Goal: Information Seeking & Learning: Learn about a topic

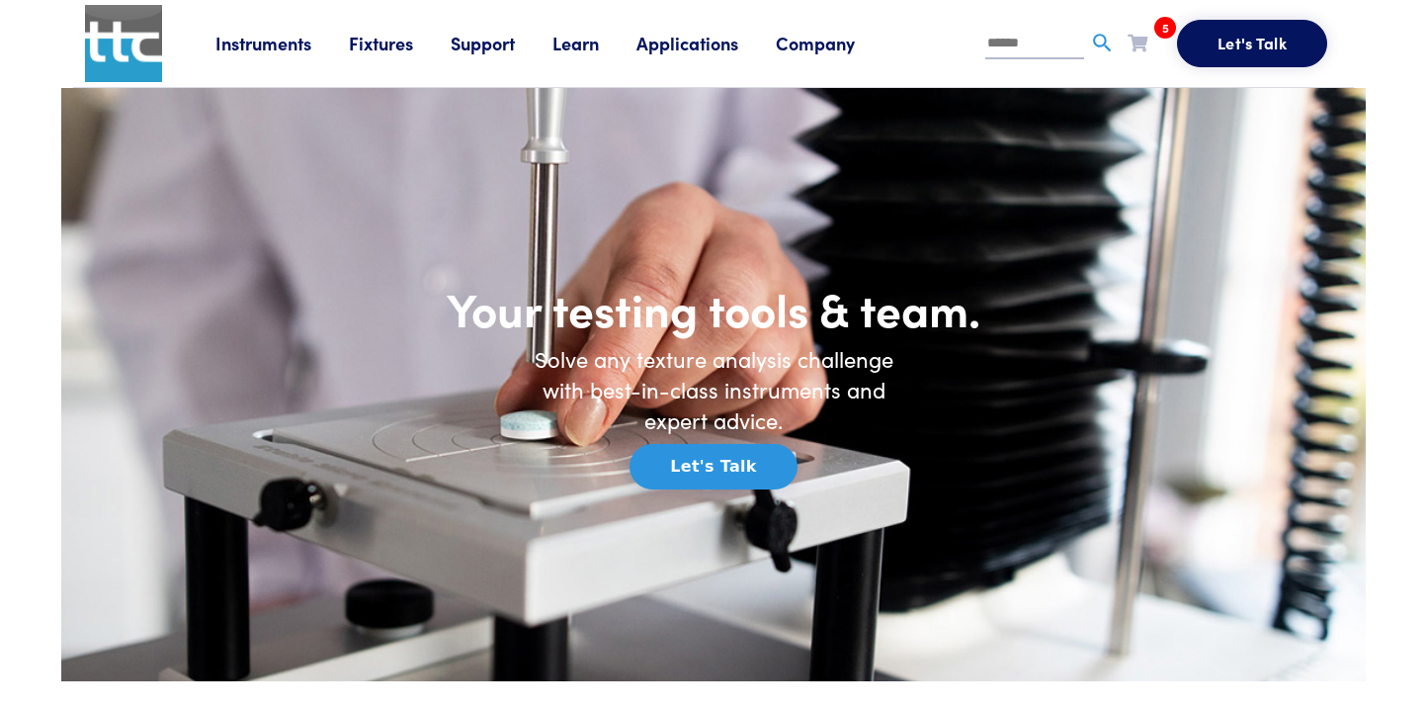
click at [276, 38] on link "Instruments" at bounding box center [281, 43] width 133 height 25
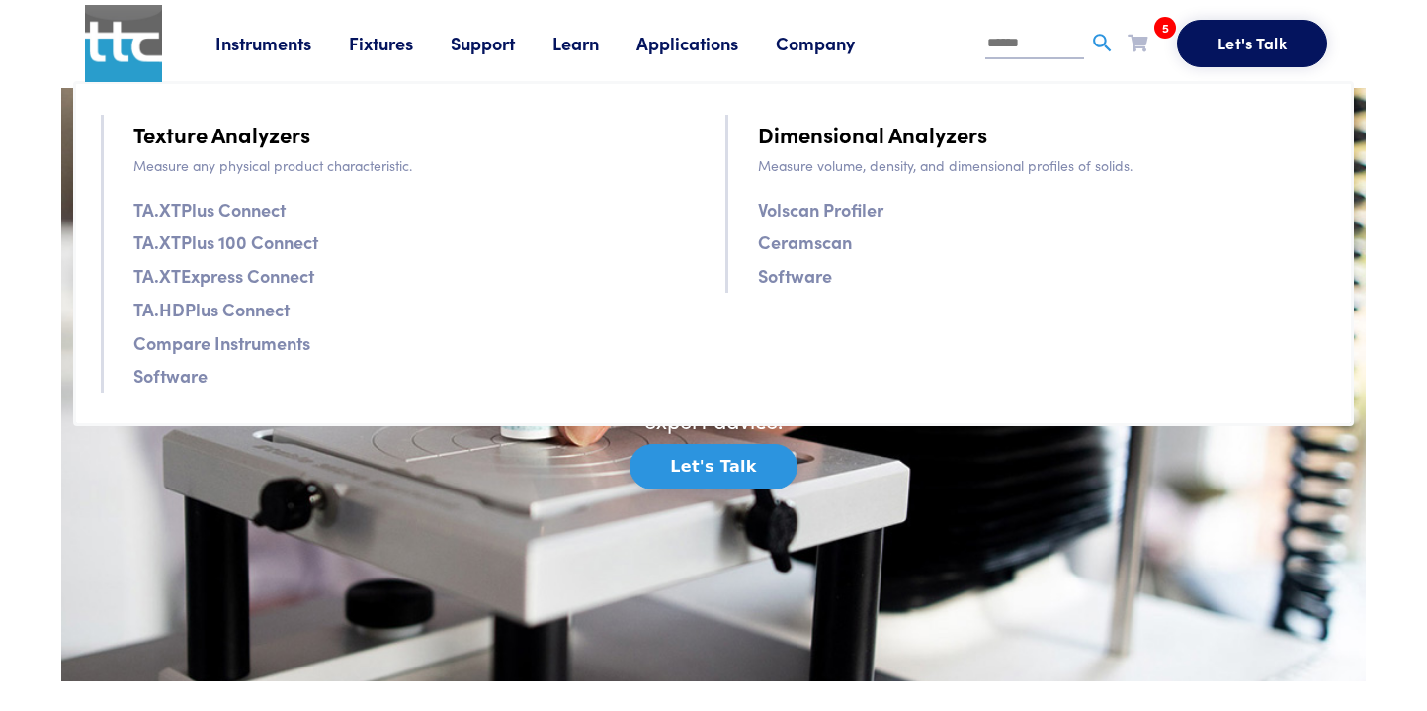
click at [239, 212] on link "TA.XTPlus Connect" at bounding box center [209, 209] width 152 height 29
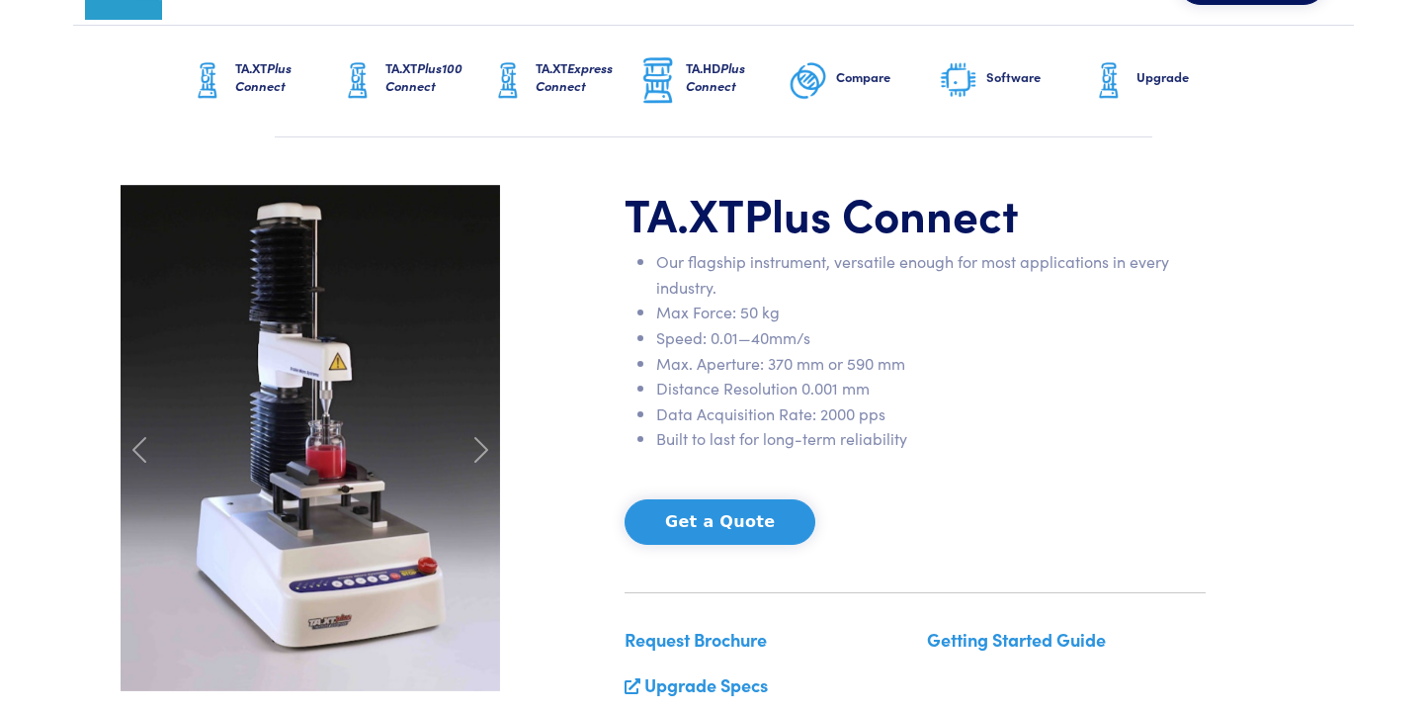
scroll to position [98, 0]
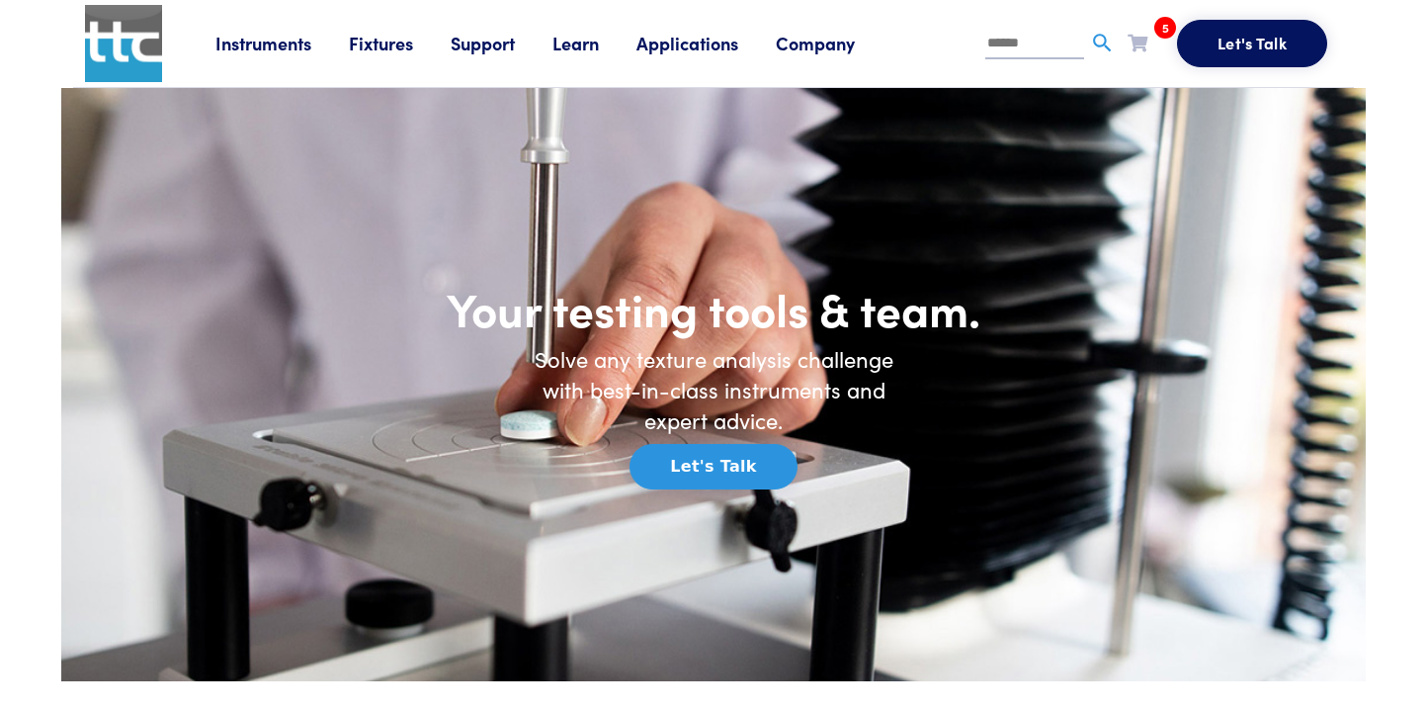
click at [835, 41] on link "Company" at bounding box center [834, 43] width 117 height 25
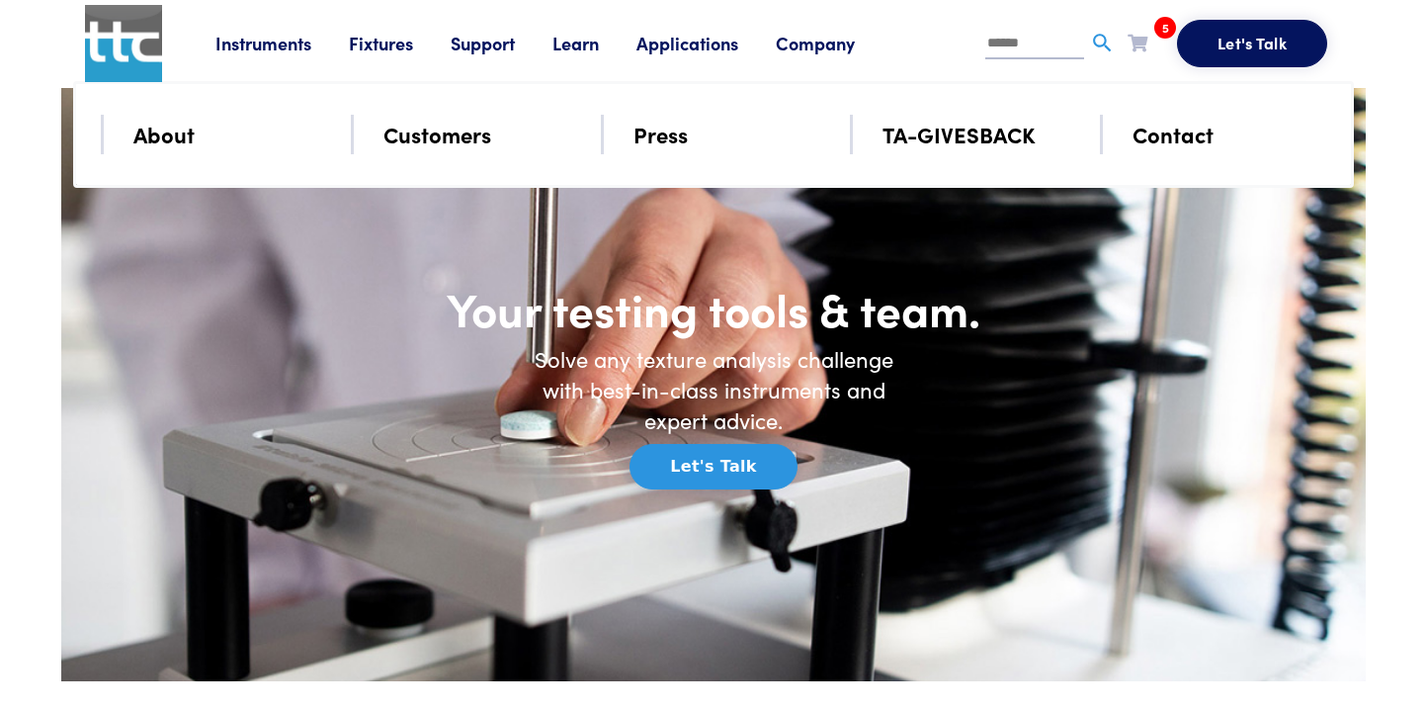
click at [594, 40] on link "Learn" at bounding box center [594, 43] width 84 height 25
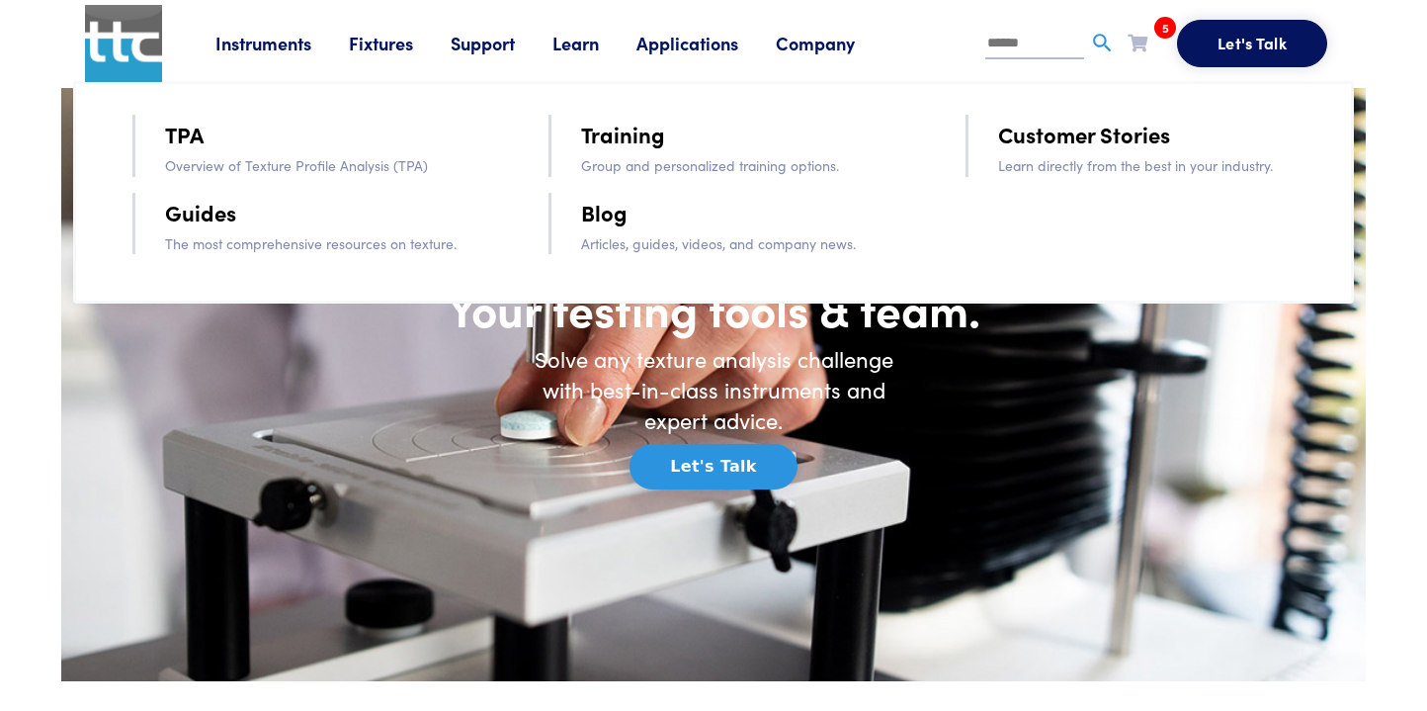
click at [627, 210] on link "Blog" at bounding box center [604, 212] width 46 height 35
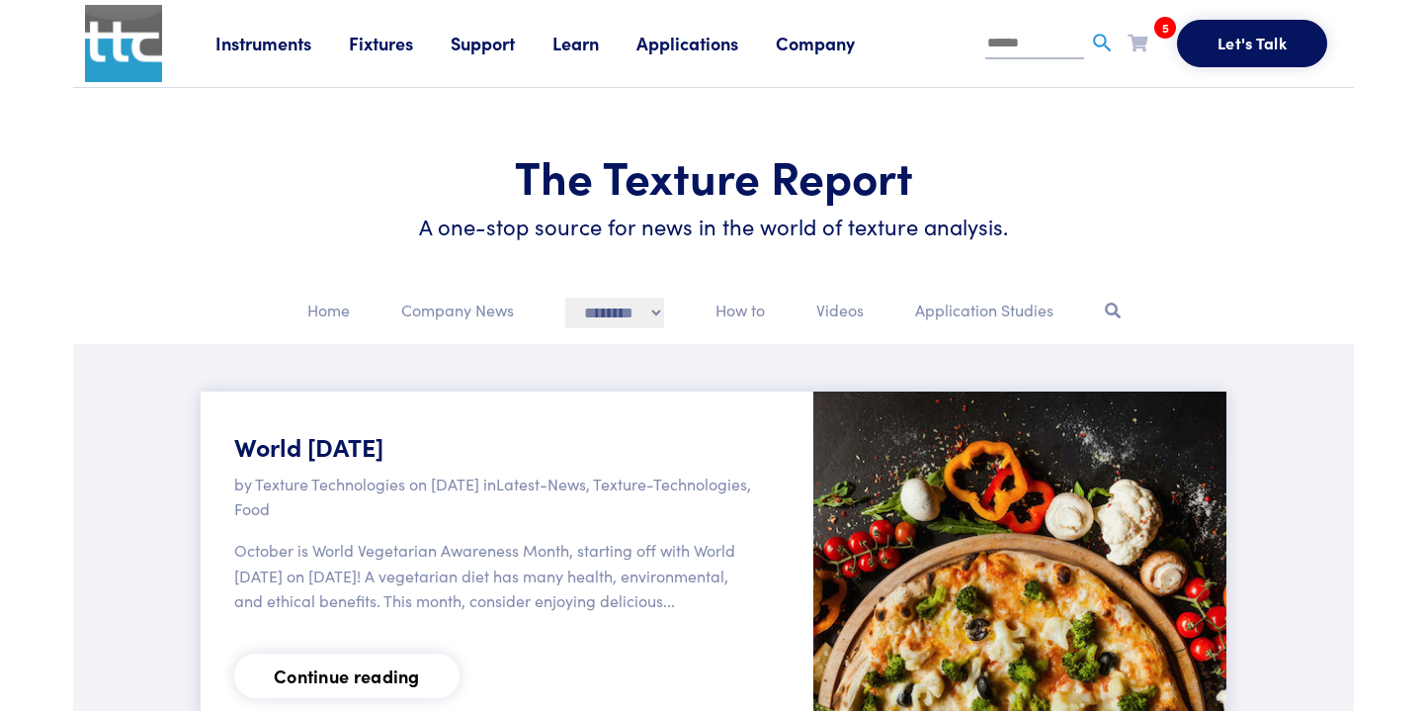
click at [270, 38] on link "Instruments" at bounding box center [281, 43] width 133 height 25
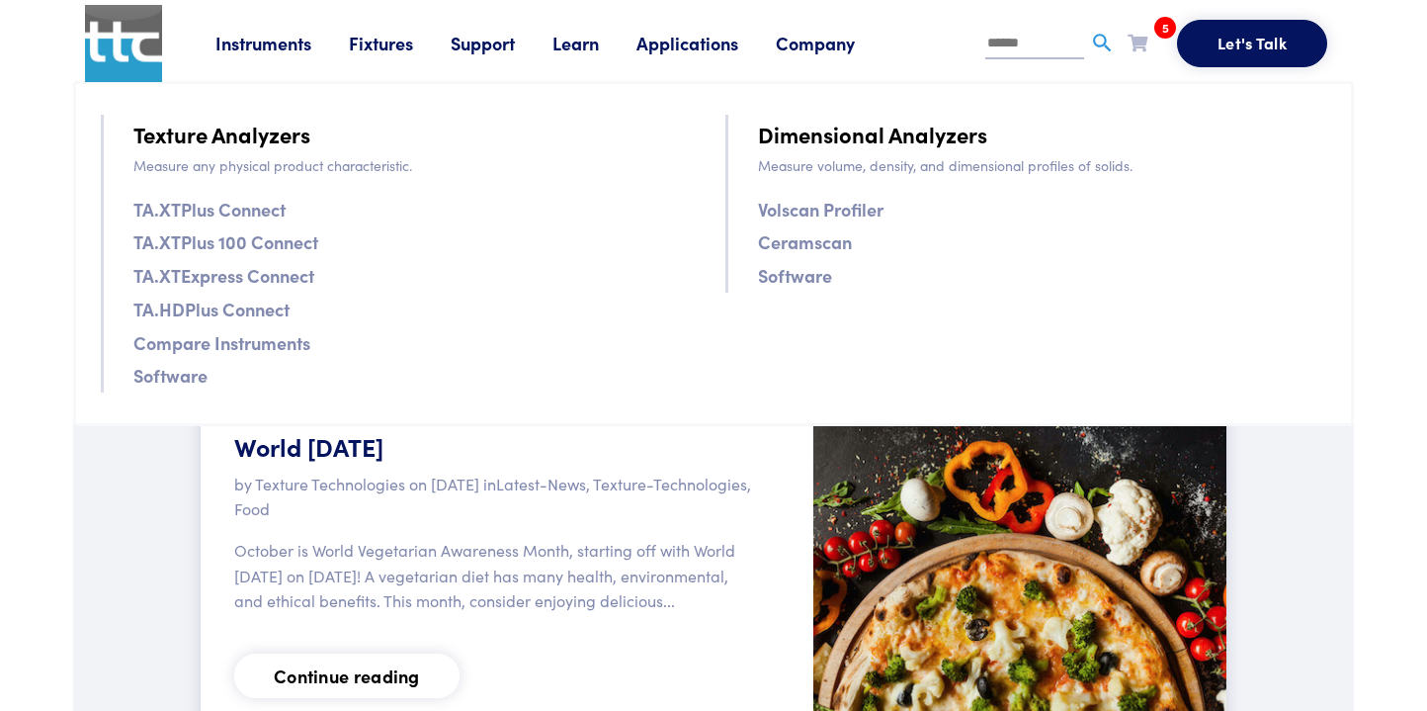
click at [231, 247] on link "TA.XTPlus 100 Connect" at bounding box center [225, 241] width 185 height 29
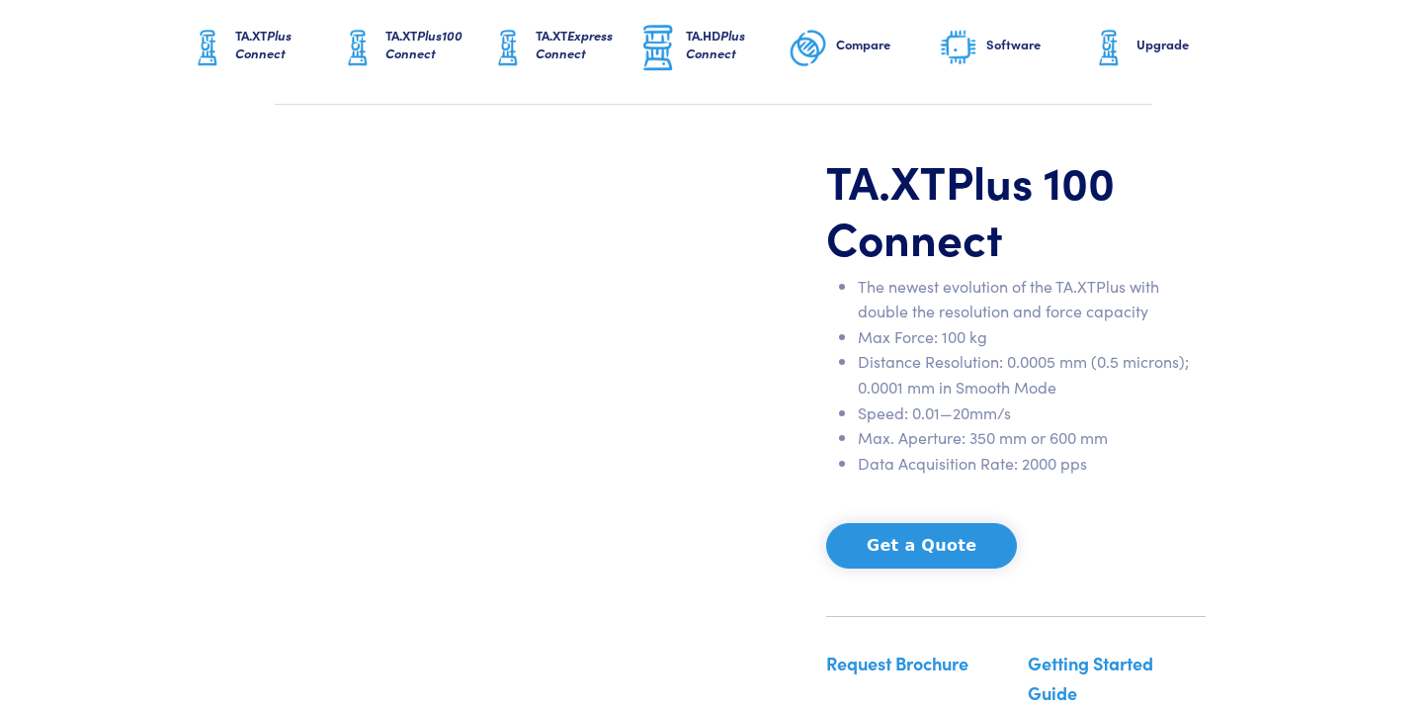
scroll to position [42, 0]
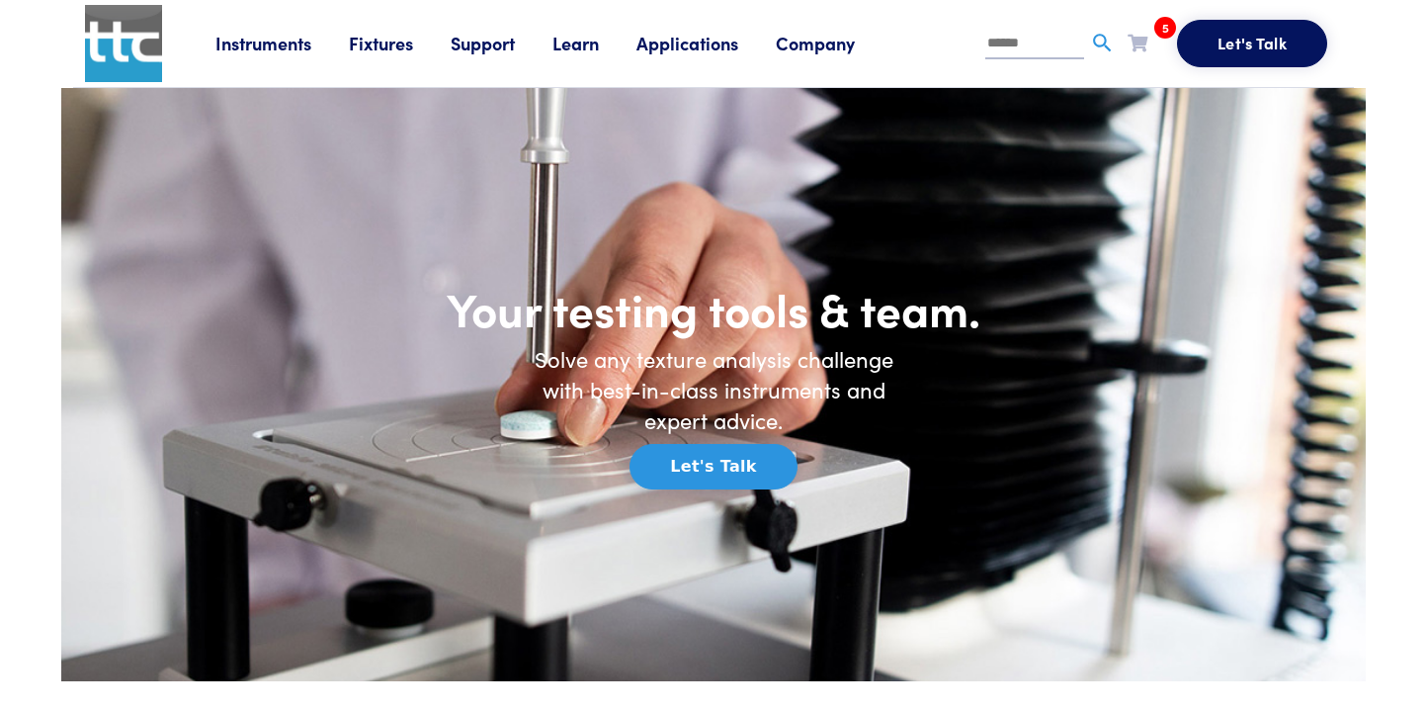
click at [998, 44] on input "text" at bounding box center [1034, 45] width 99 height 30
type input "**********"
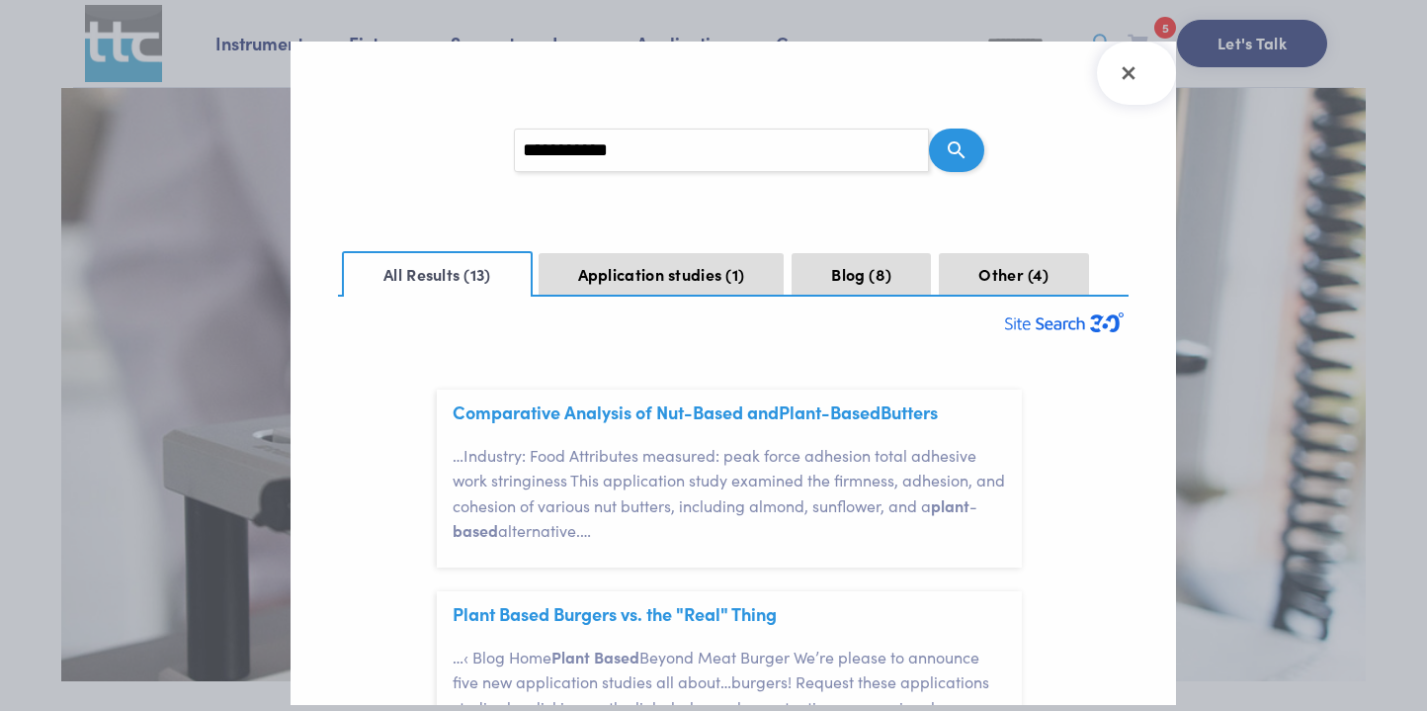
scroll to position [58, 0]
click at [880, 268] on span "8" at bounding box center [880, 274] width 23 height 22
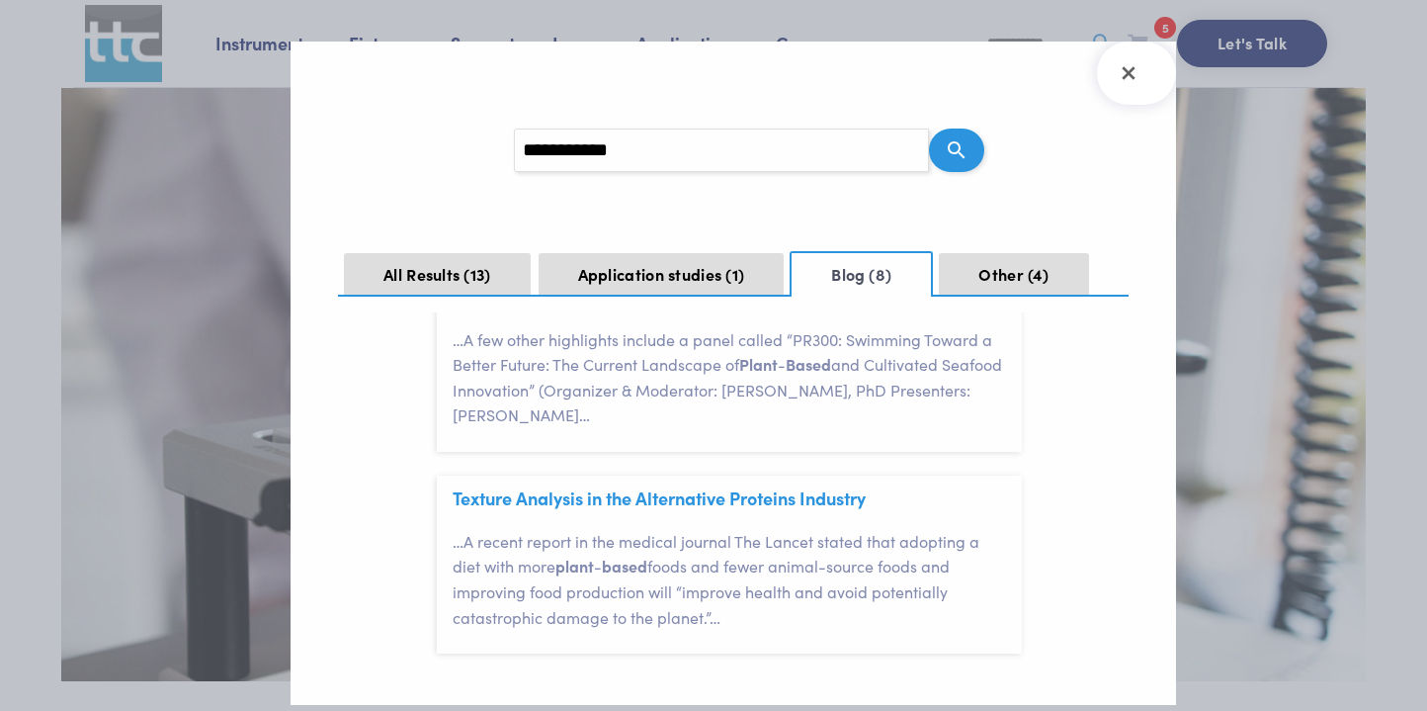
scroll to position [1368, 0]
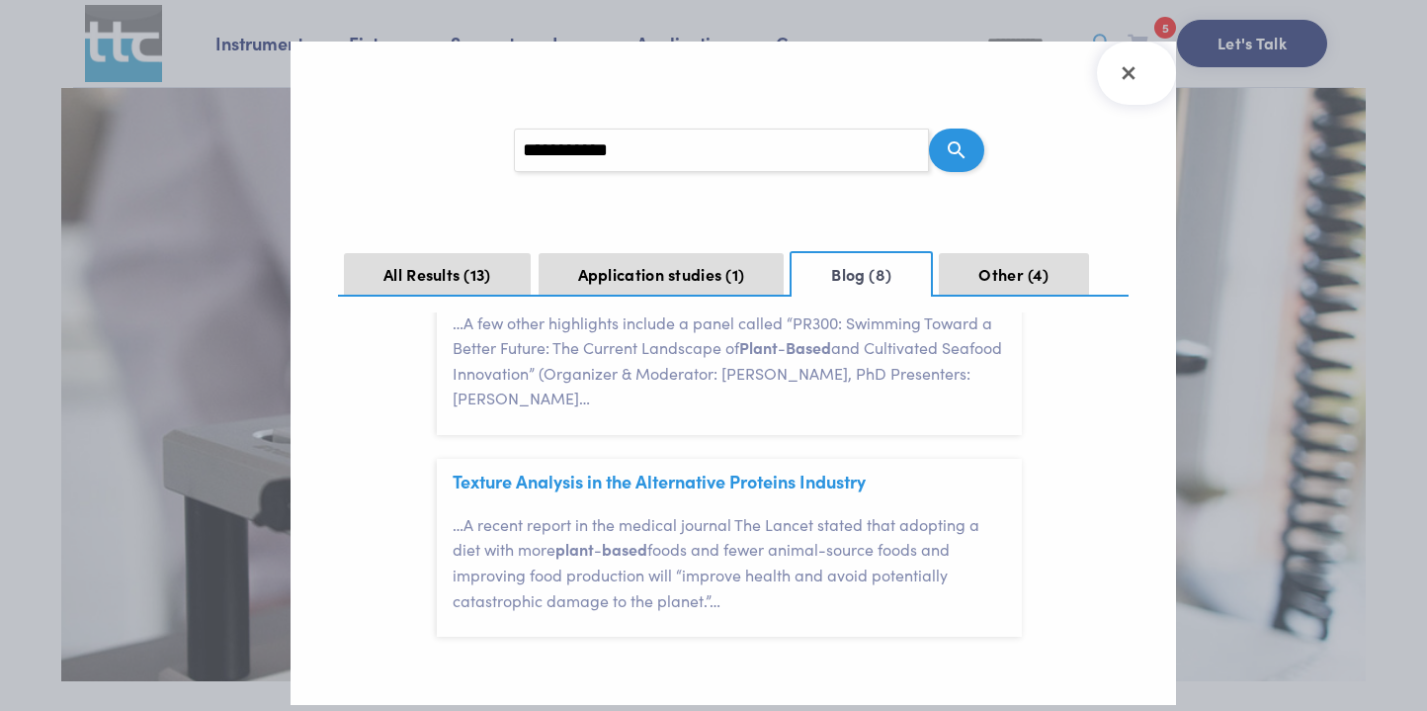
click at [1250, 254] on div at bounding box center [713, 355] width 1427 height 711
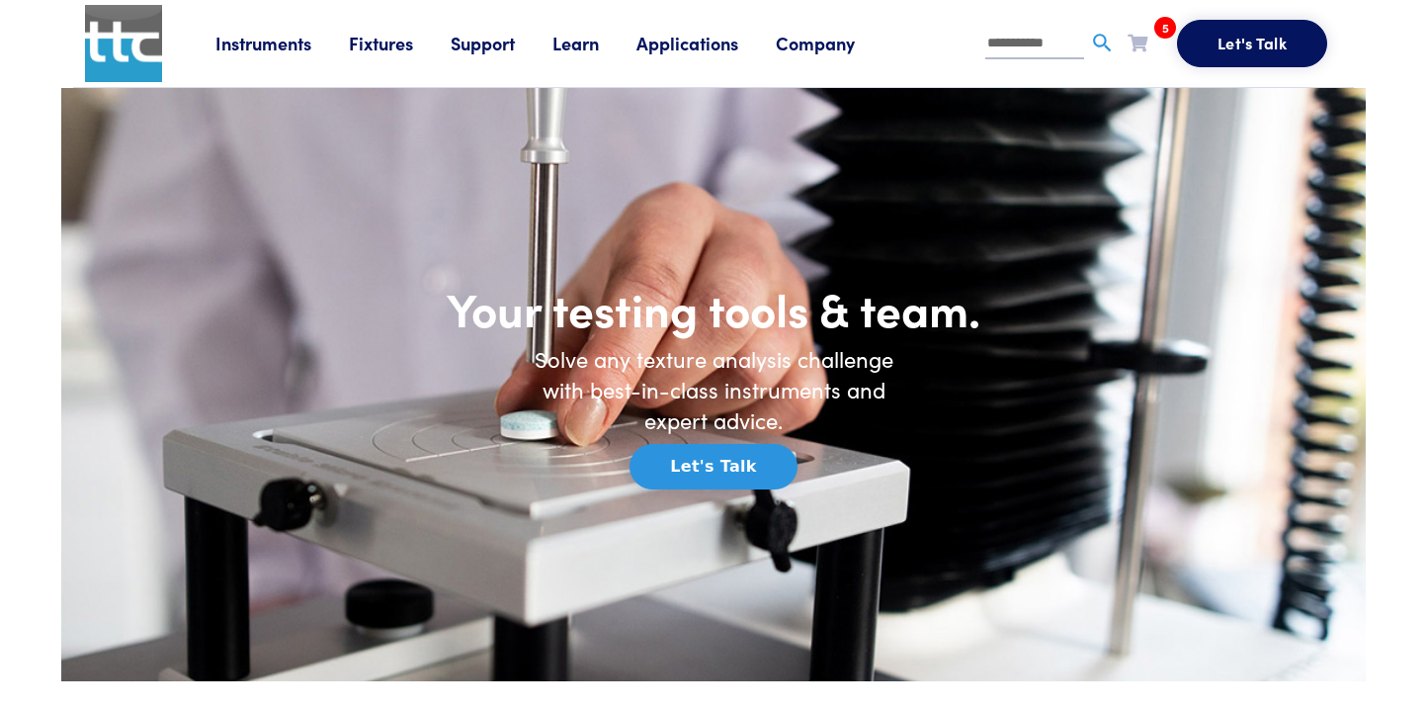
click at [576, 43] on link "Learn" at bounding box center [594, 43] width 84 height 25
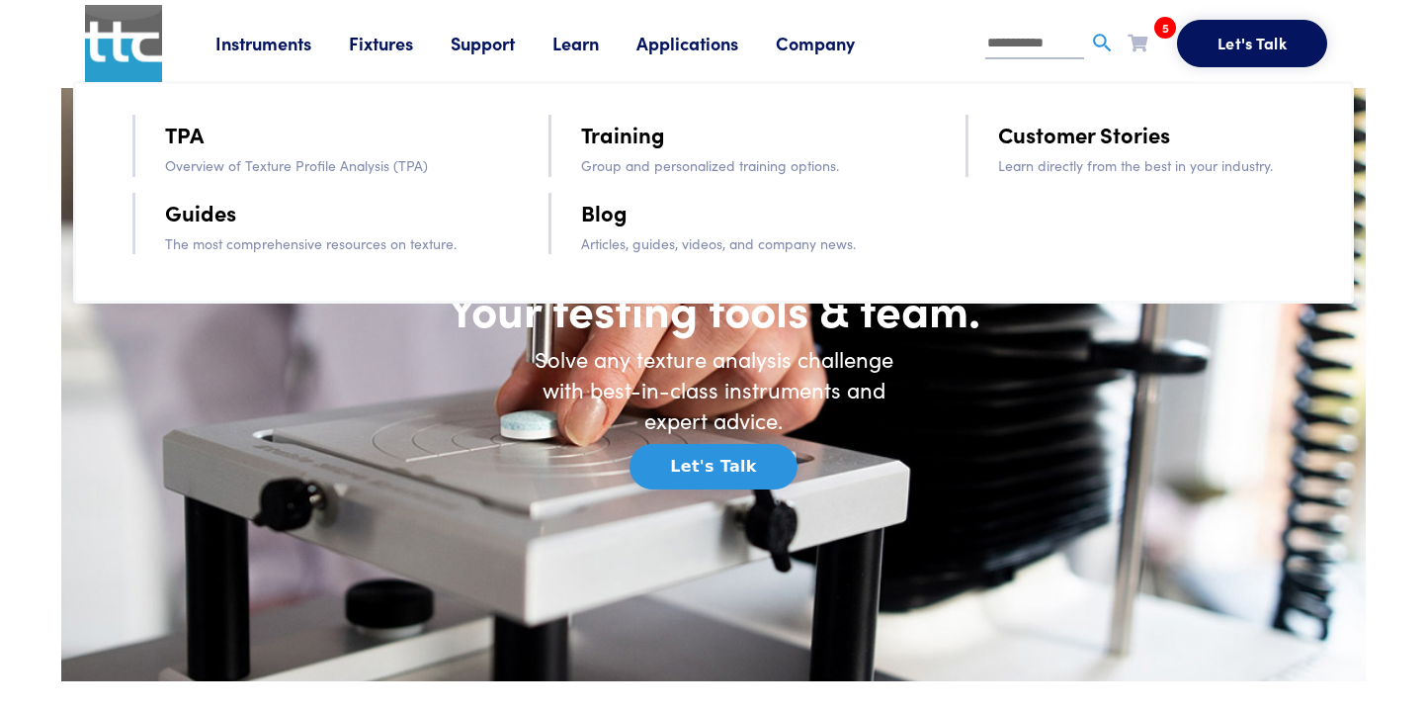
click at [611, 212] on link "Blog" at bounding box center [604, 212] width 46 height 35
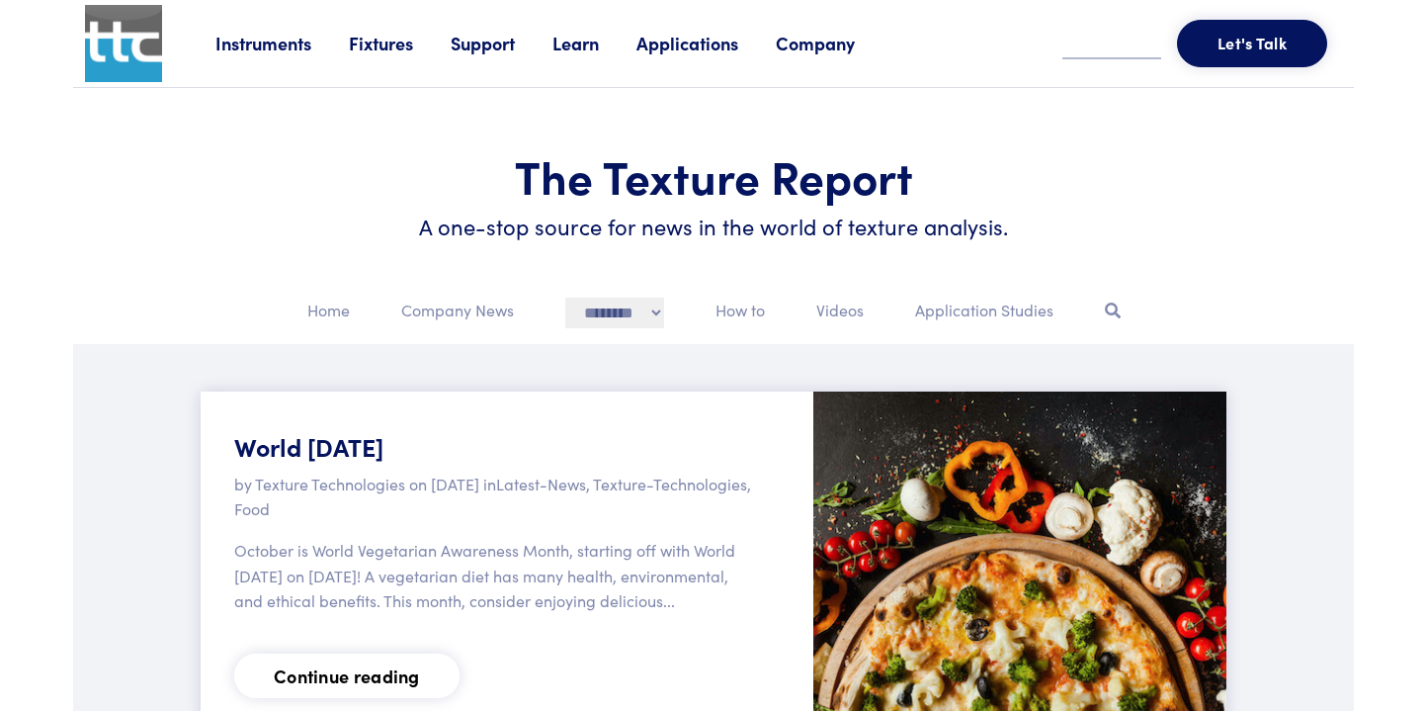
scroll to position [94, 0]
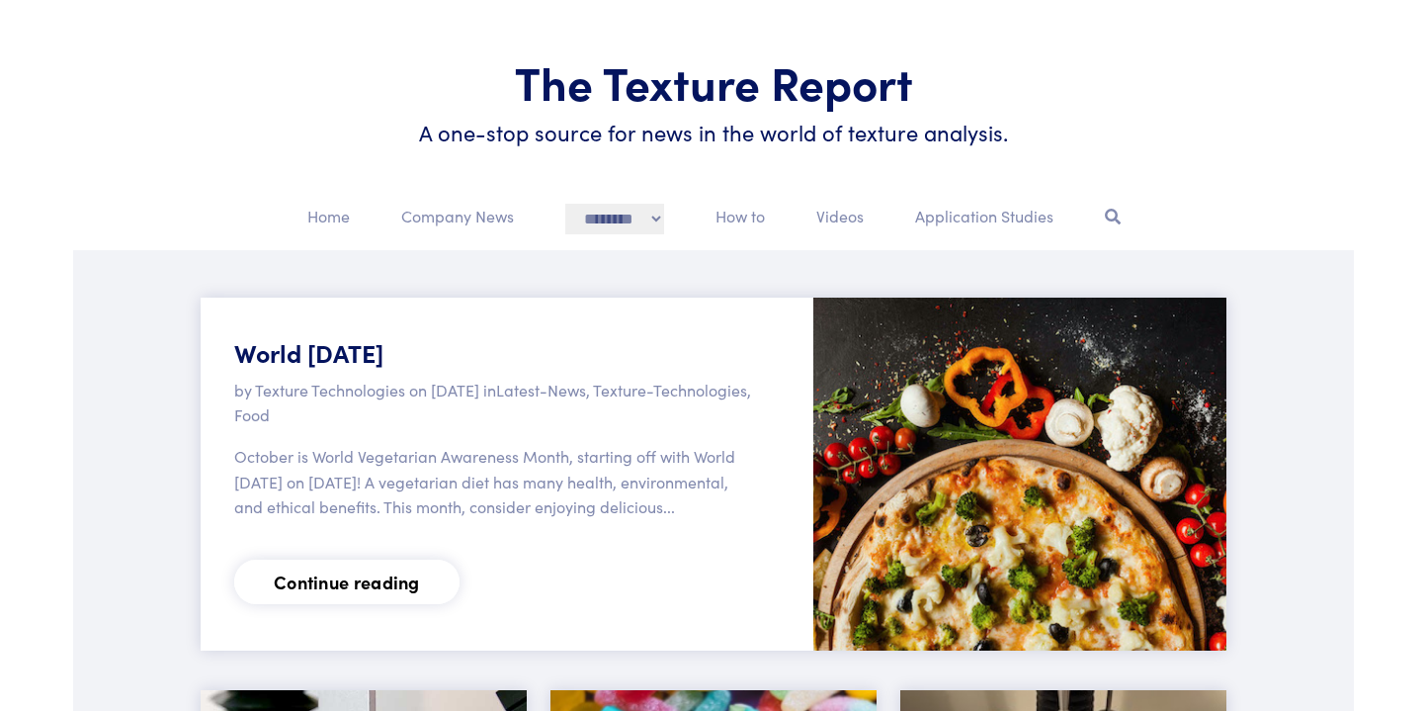
click at [369, 604] on link "Continue reading" at bounding box center [346, 581] width 225 height 44
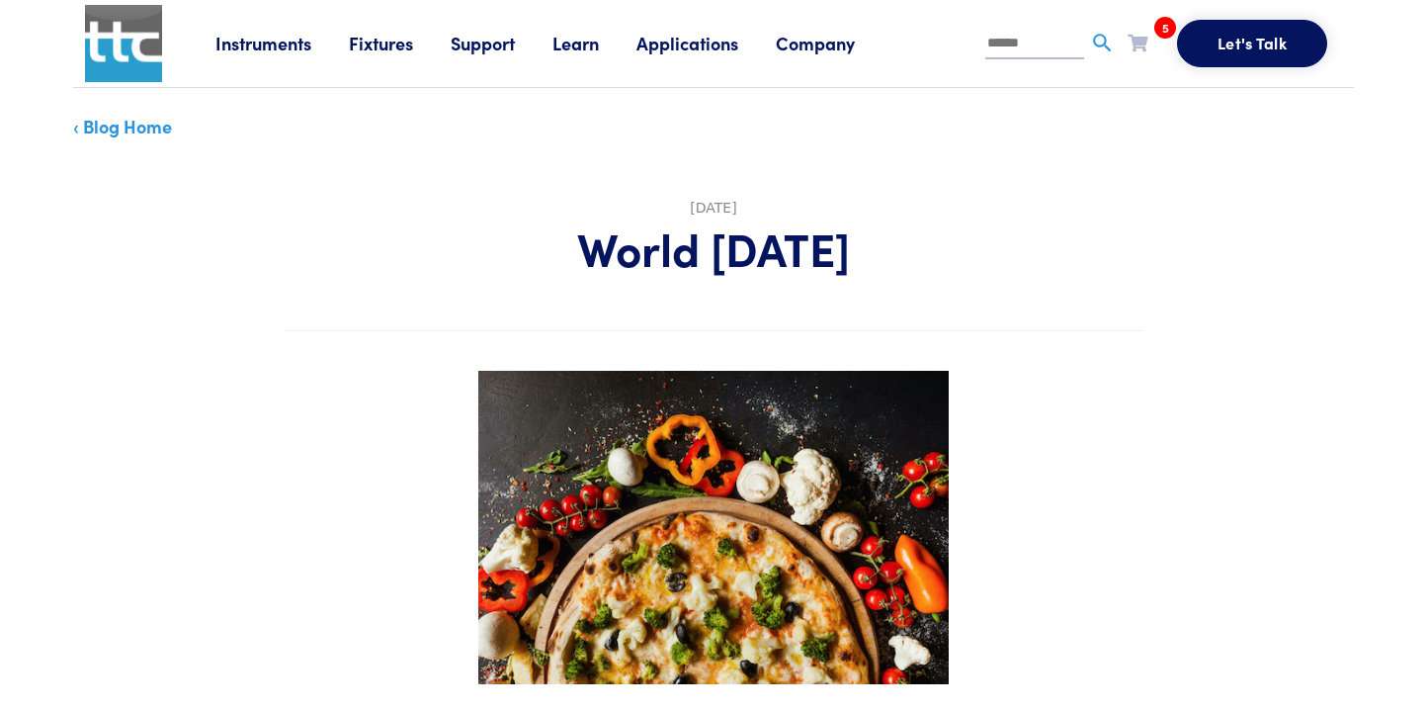
click at [136, 129] on link "‹ Blog Home" at bounding box center [122, 126] width 99 height 25
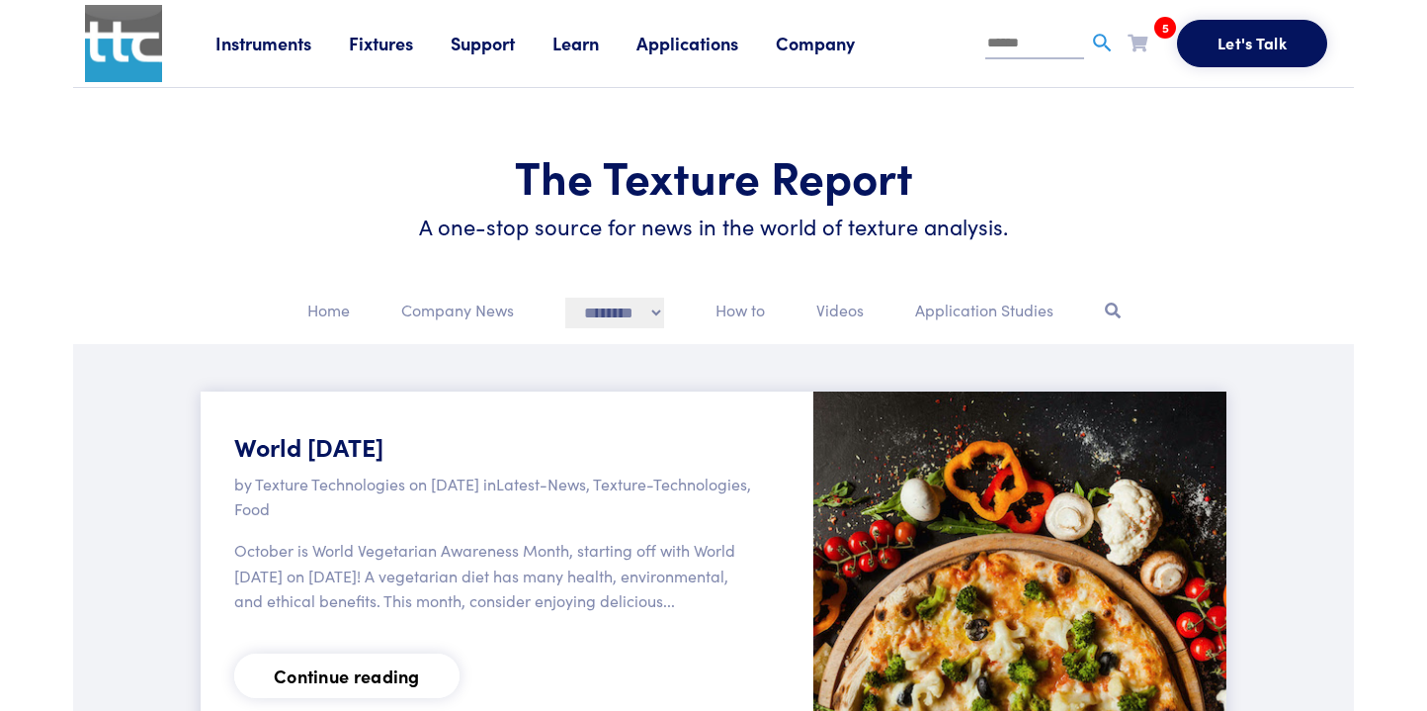
click at [841, 42] on link "Company" at bounding box center [834, 43] width 117 height 25
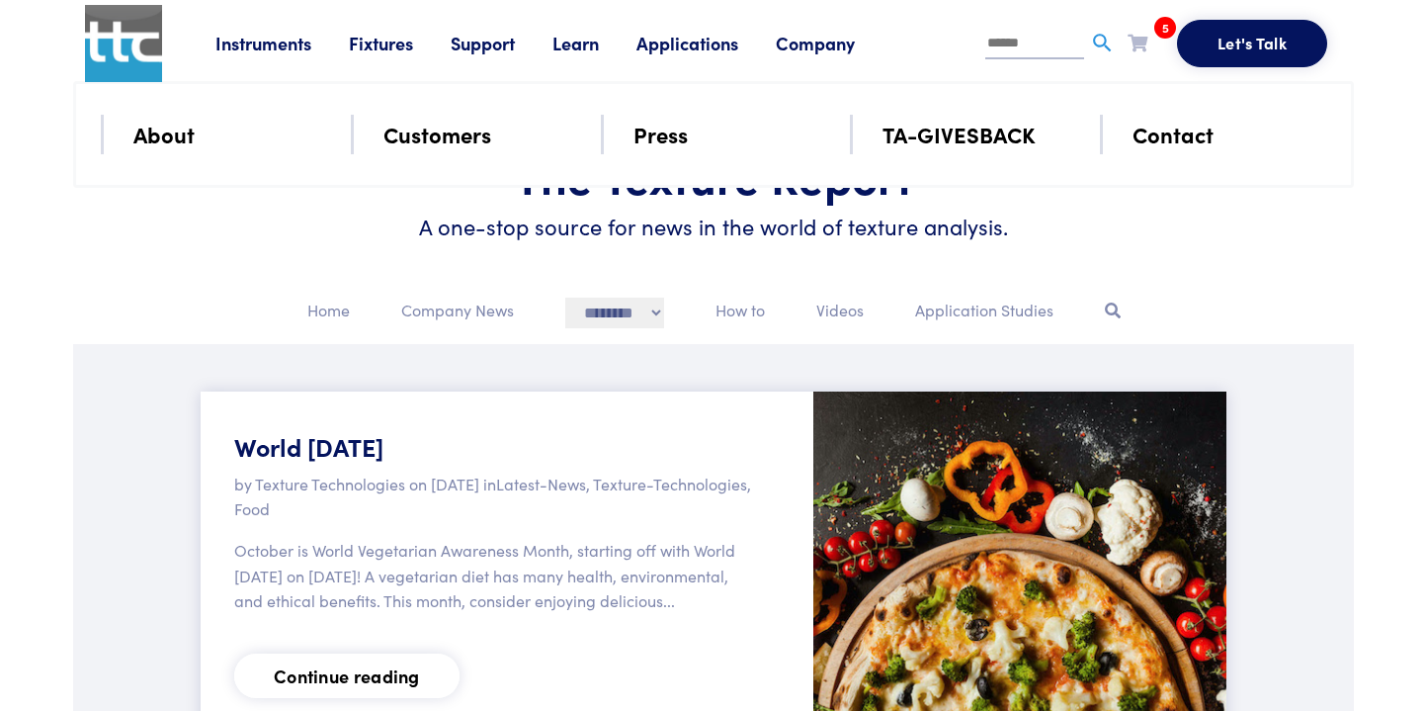
click at [591, 42] on link "Learn" at bounding box center [594, 43] width 84 height 25
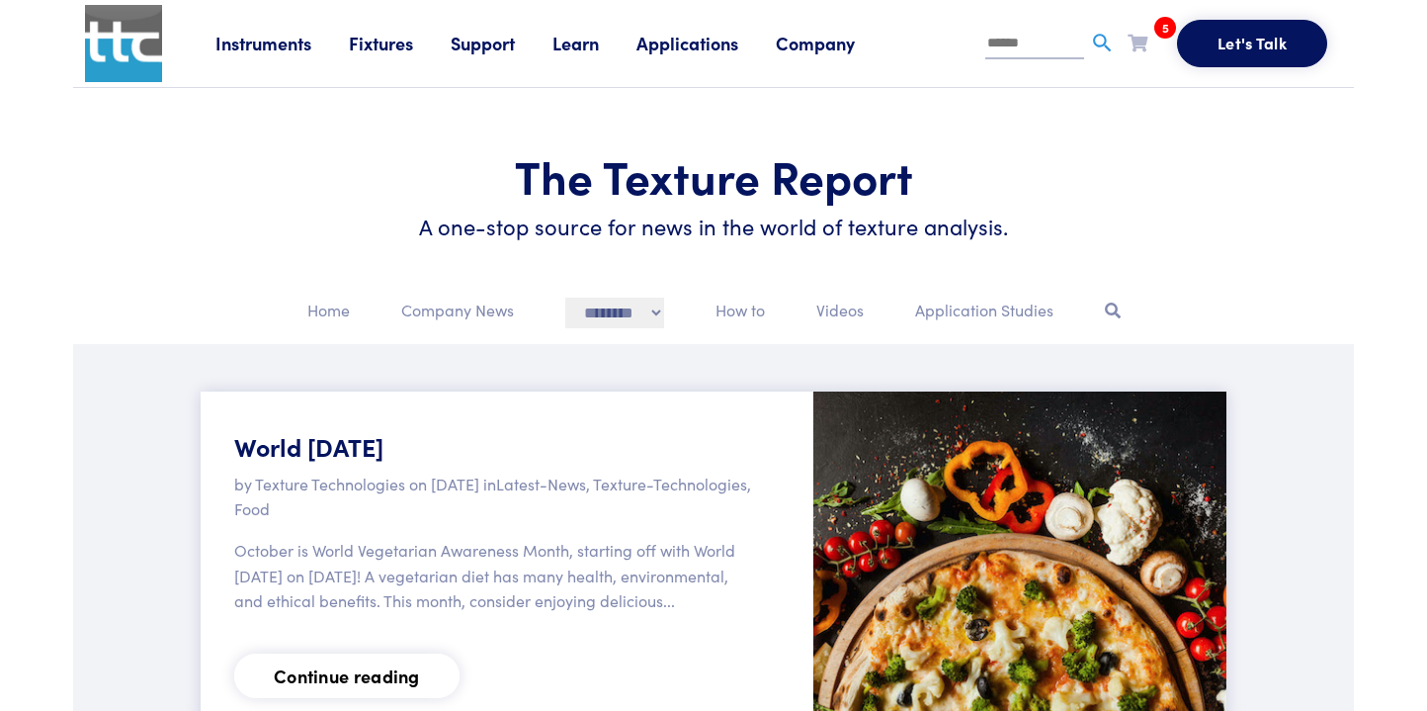
click at [498, 47] on link "Support" at bounding box center [502, 43] width 102 height 25
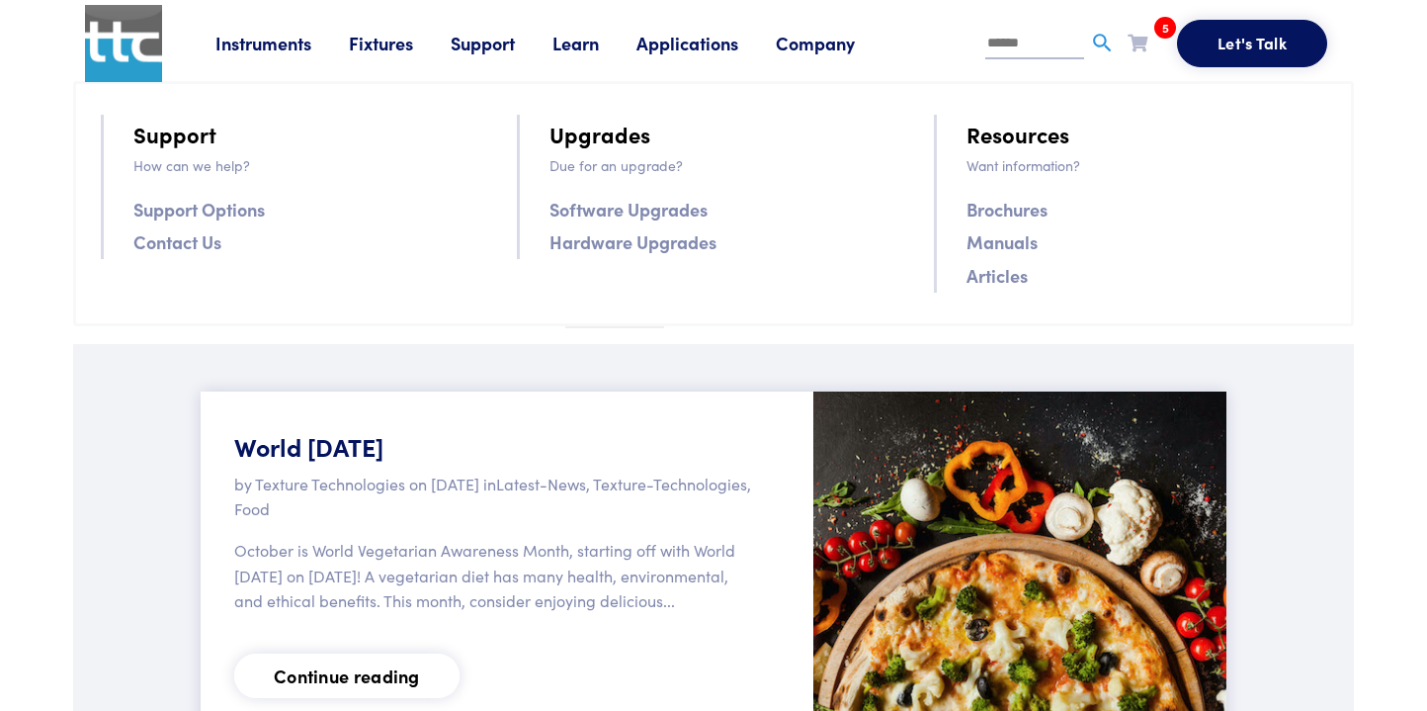
click at [1000, 279] on link "Articles" at bounding box center [997, 275] width 61 height 29
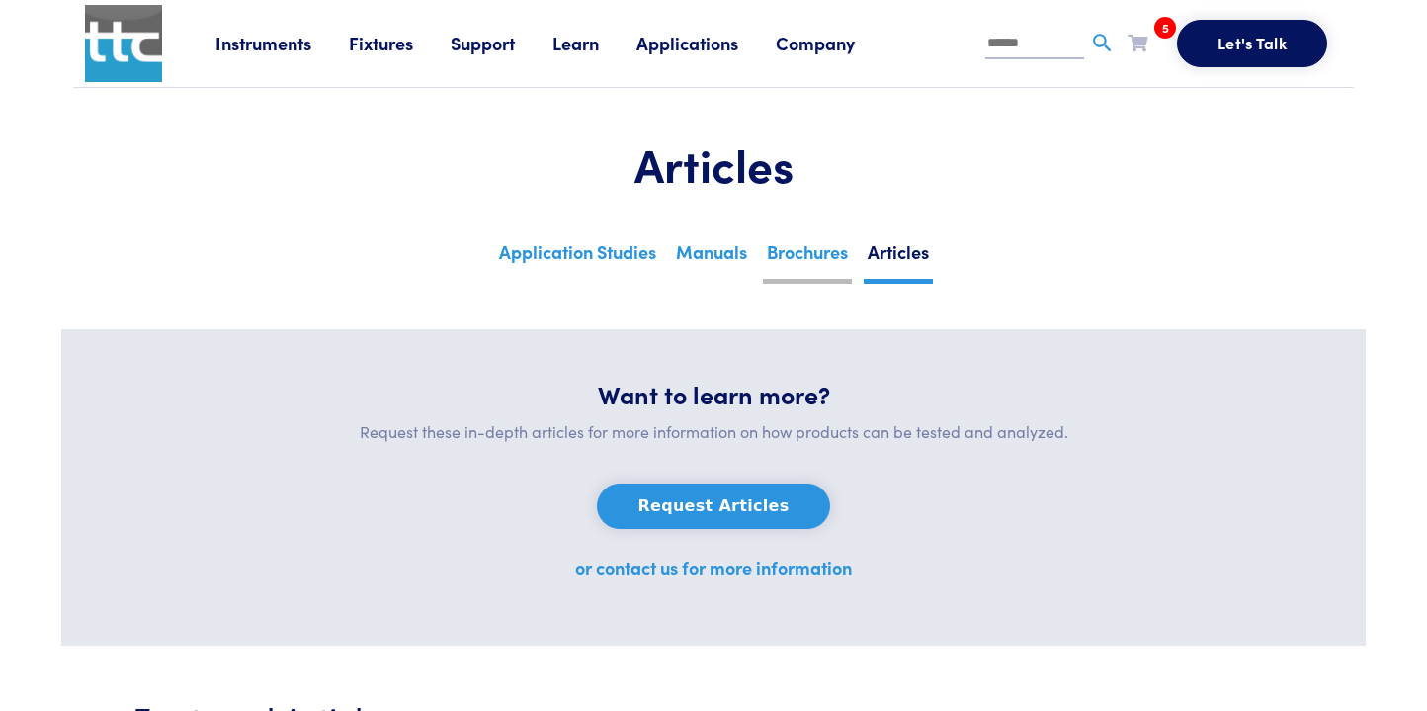
click at [794, 244] on link "Brochures" at bounding box center [807, 259] width 89 height 48
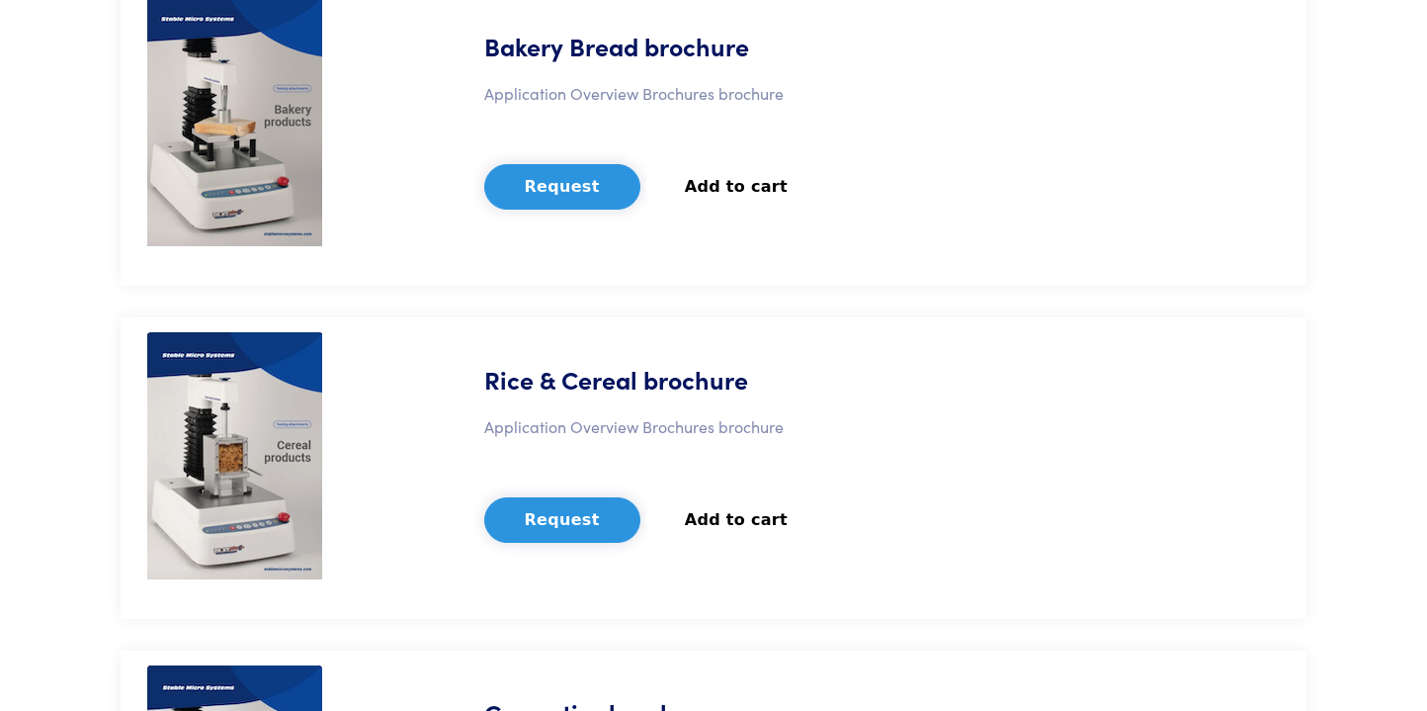
scroll to position [5289, 0]
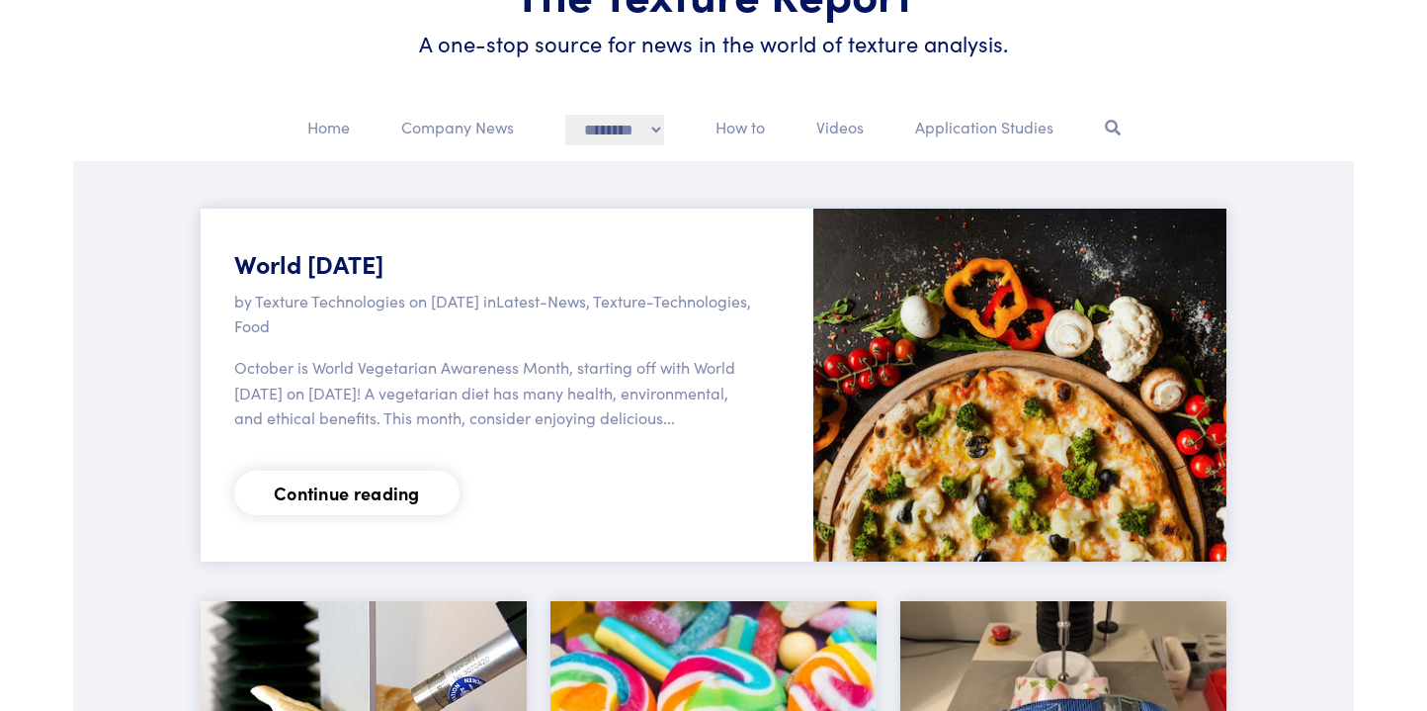
scroll to position [188, 0]
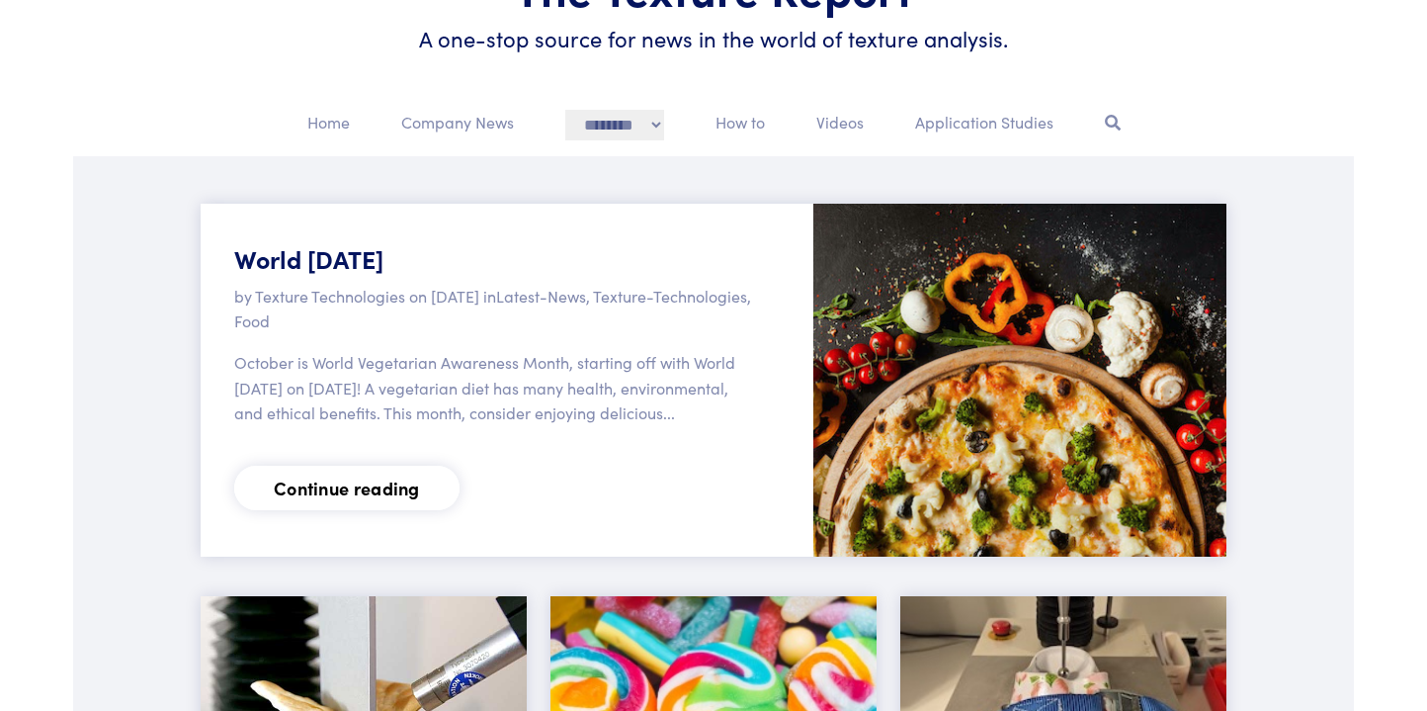
click at [318, 510] on link "Continue reading" at bounding box center [346, 487] width 225 height 44
